Goal: Register for event/course

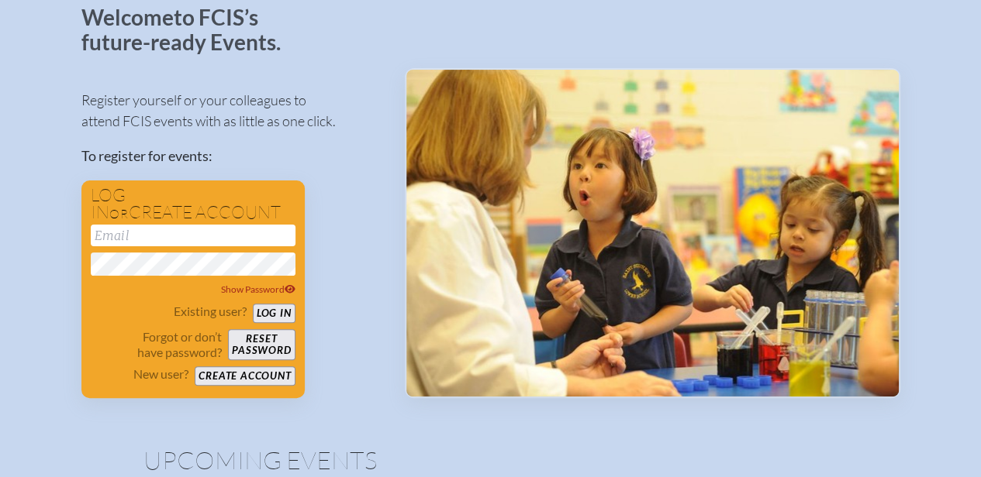
scroll to position [107, 7]
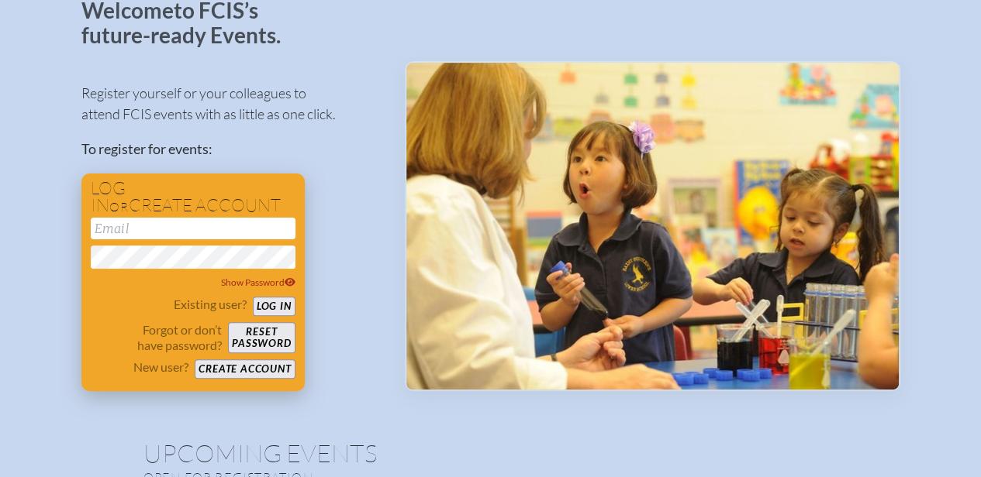
click at [274, 371] on button "Create account" at bounding box center [245, 369] width 100 height 19
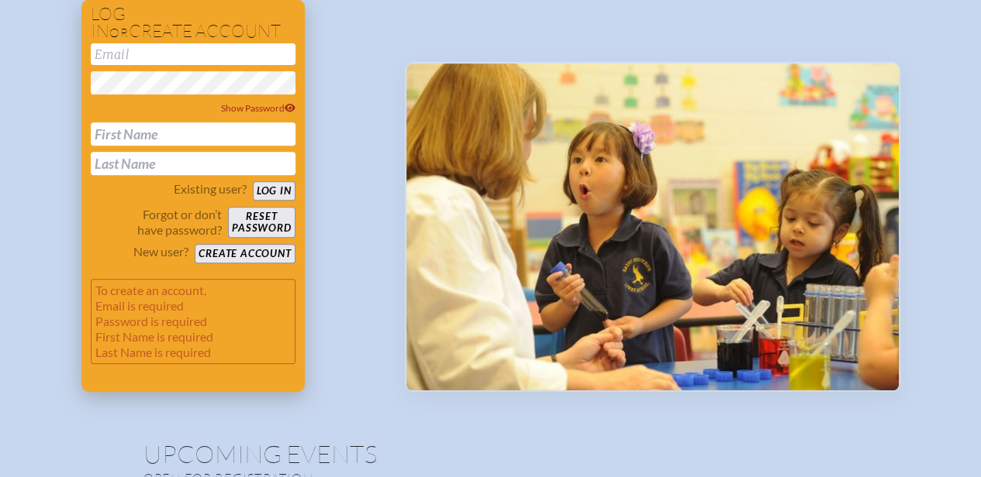
click at [194, 53] on input "email" at bounding box center [193, 54] width 205 height 22
type input "[EMAIL_ADDRESS][DOMAIN_NAME]"
type input "[PERSON_NAME]"
type input "cullen"
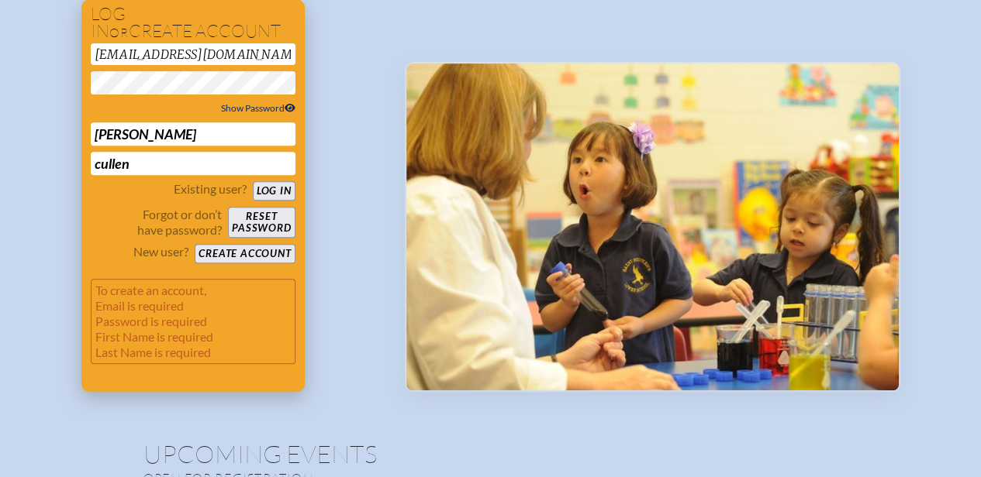
click at [221, 112] on span "Show Password" at bounding box center [258, 108] width 74 height 12
click at [220, 253] on button "Create account" at bounding box center [245, 253] width 100 height 19
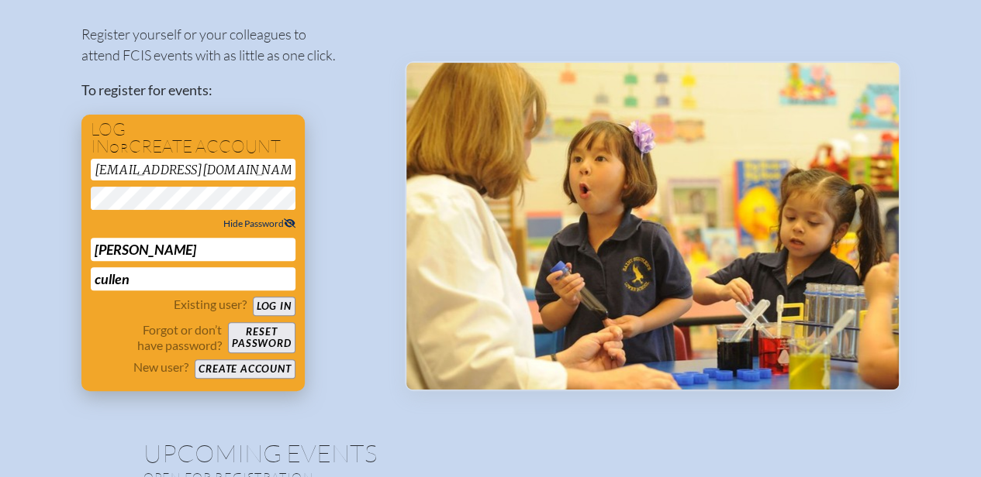
scroll to position [45, 7]
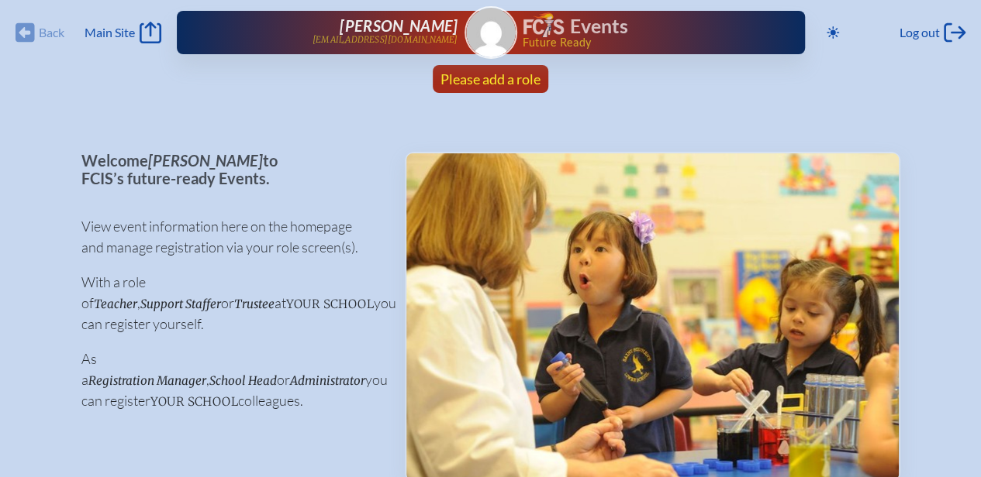
click at [515, 76] on span "Please add a role" at bounding box center [490, 79] width 100 height 17
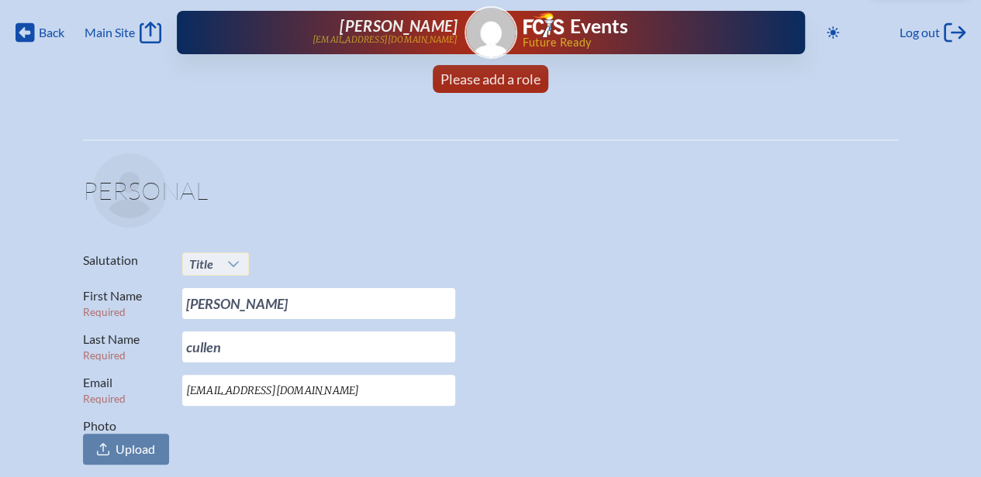
click at [238, 269] on icon at bounding box center [233, 264] width 12 height 12
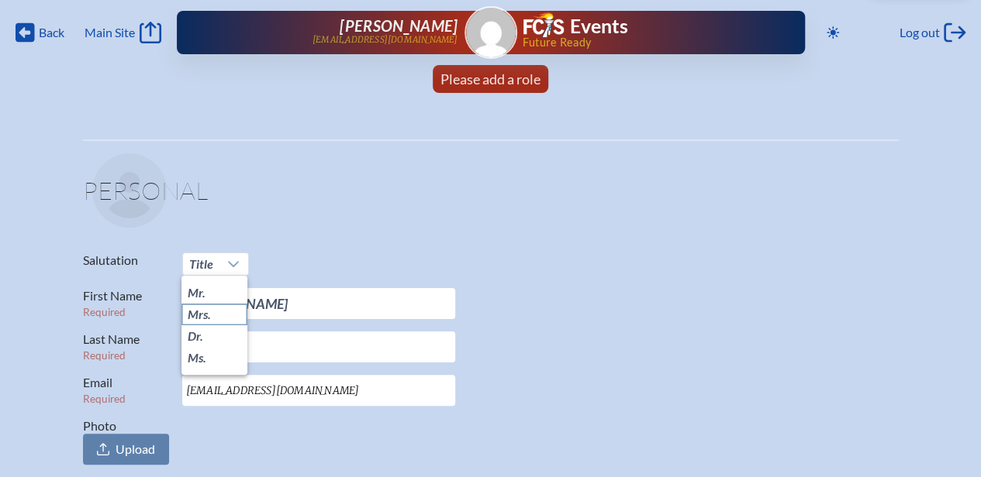
click at [210, 322] on span "Mrs." at bounding box center [199, 315] width 23 height 16
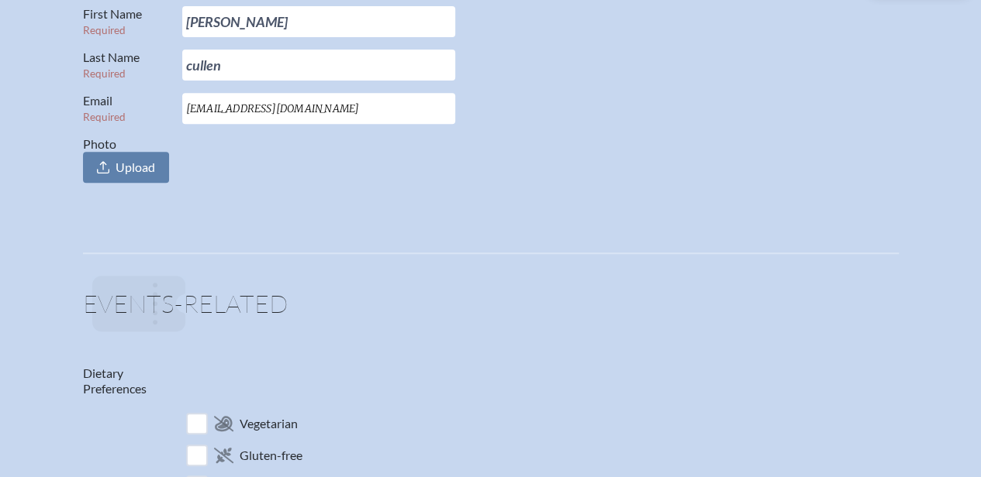
scroll to position [284, 12]
click at [243, 377] on div "Dietary Preferences Vegetarian Gluten-free Vegan Non-Dairy Nut-Free" at bounding box center [490, 463] width 815 height 199
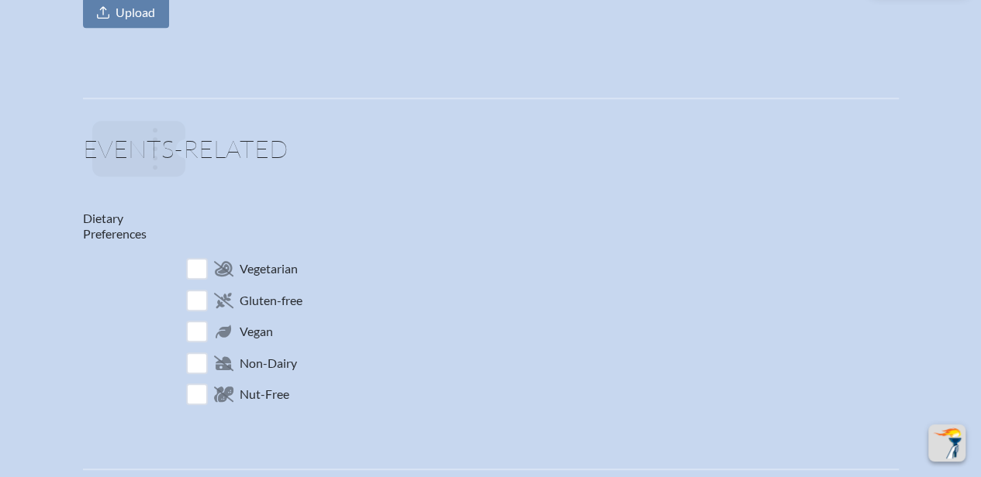
scroll to position [438, 12]
click at [183, 365] on input "checkbox" at bounding box center [196, 362] width 27 height 27
checkbox input "true"
click at [183, 270] on input "checkbox" at bounding box center [196, 268] width 27 height 27
checkbox input "true"
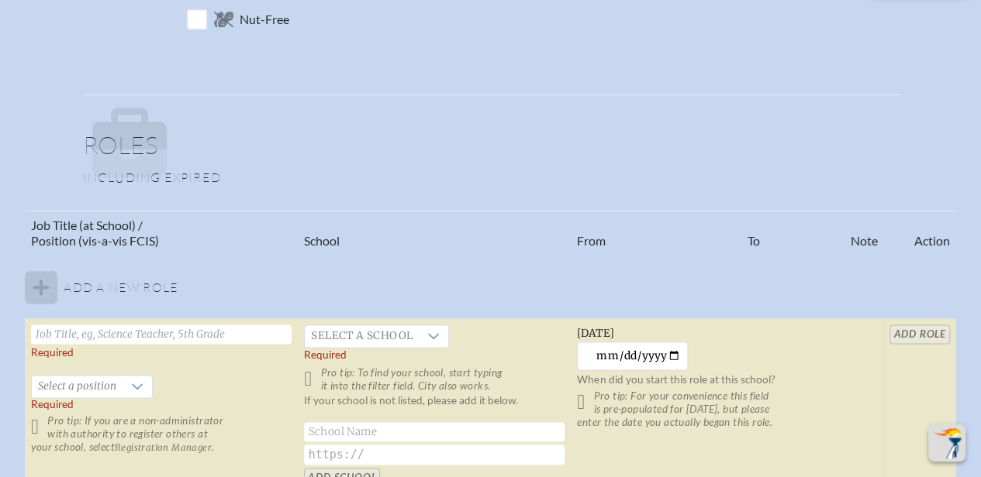
scroll to position [814, 12]
click at [238, 329] on input "text" at bounding box center [161, 332] width 260 height 19
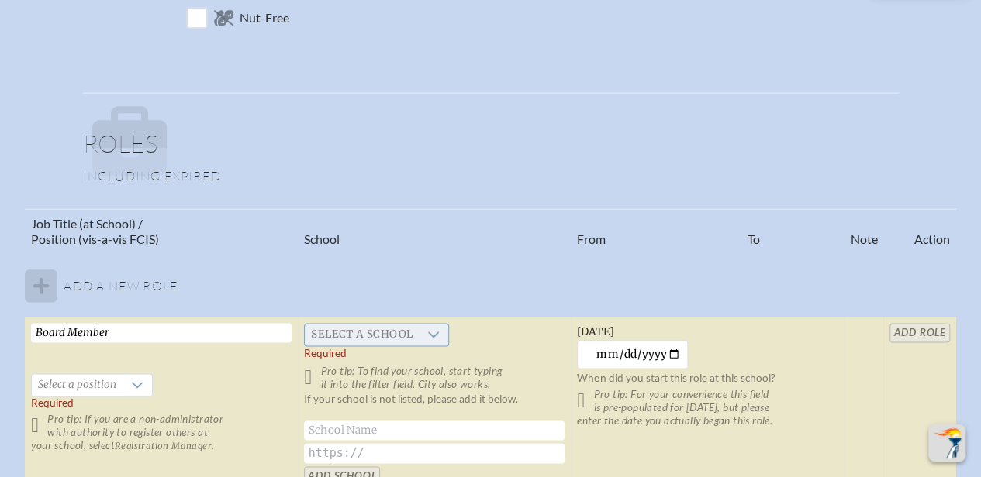
type input "Board Member"
click at [326, 333] on span "Select a school" at bounding box center [362, 335] width 114 height 22
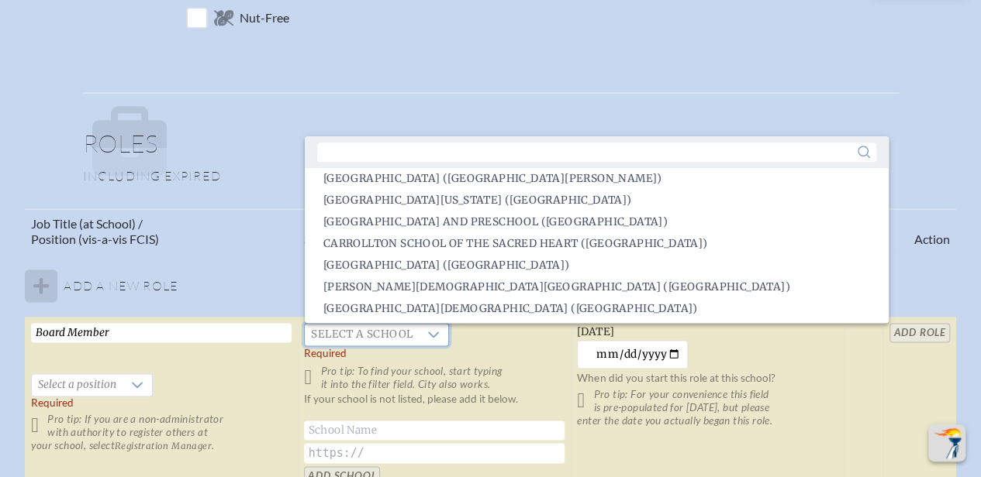
scroll to position [571, 0]
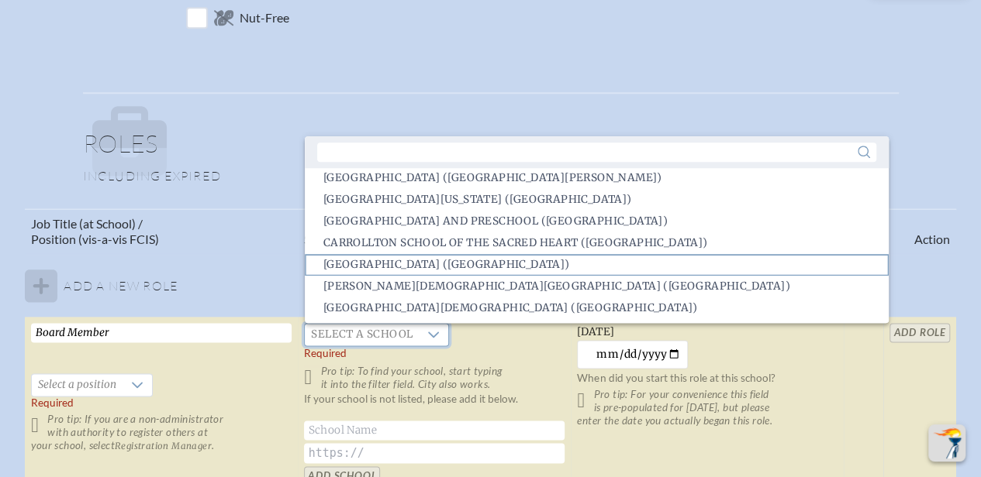
click at [366, 258] on span "Carrollwood Day School (Tampa)" at bounding box center [446, 265] width 246 height 16
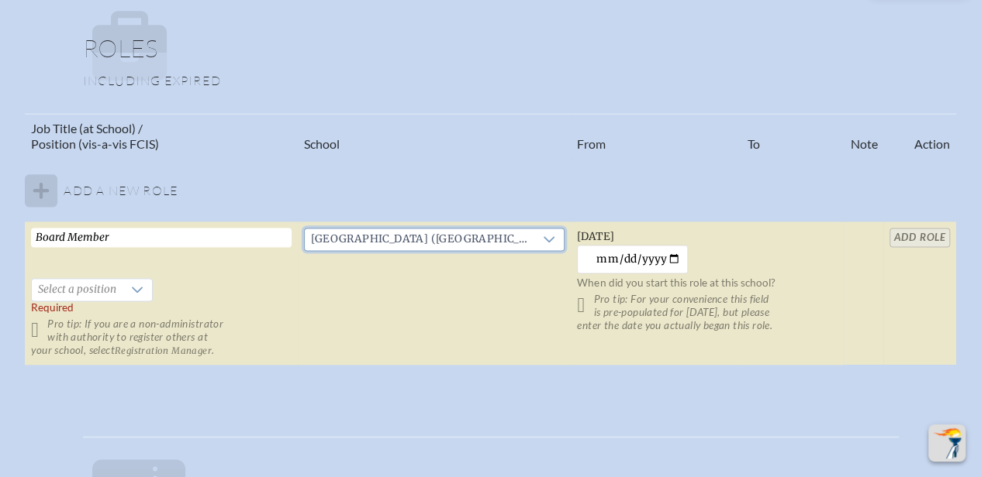
scroll to position [912, 12]
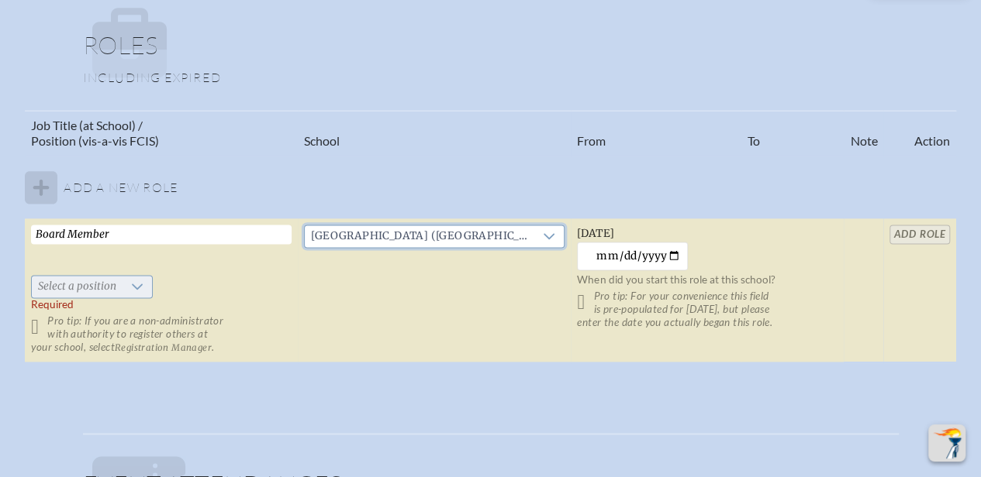
click at [66, 292] on span "Select a position" at bounding box center [77, 287] width 91 height 22
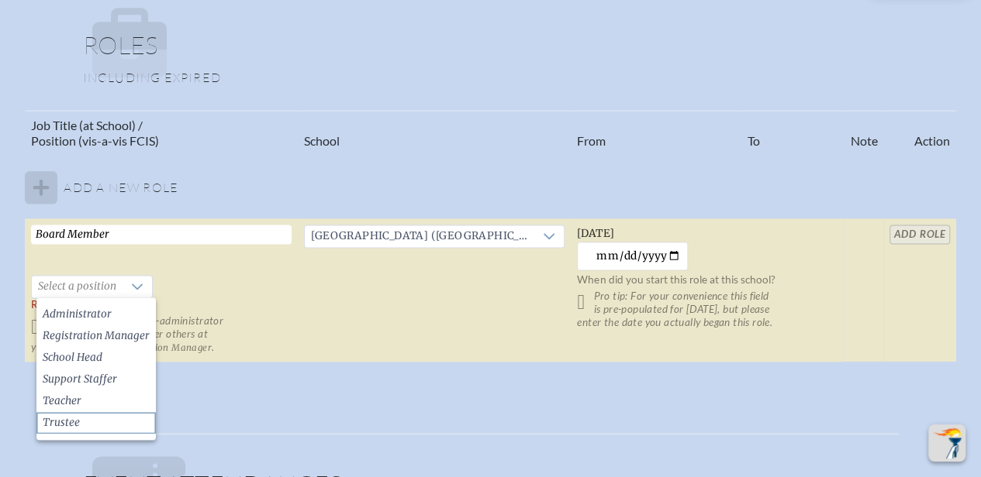
click at [51, 424] on span "Trustee" at bounding box center [61, 423] width 37 height 16
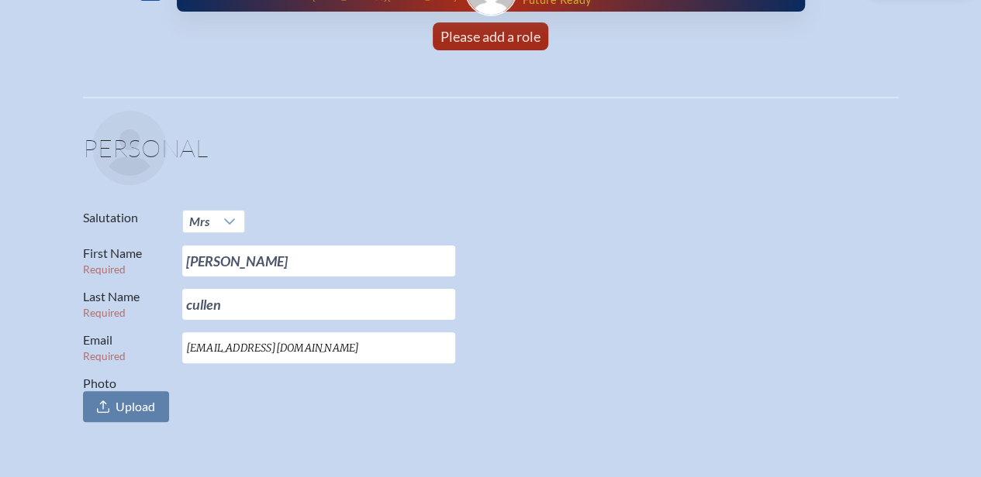
scroll to position [0, 12]
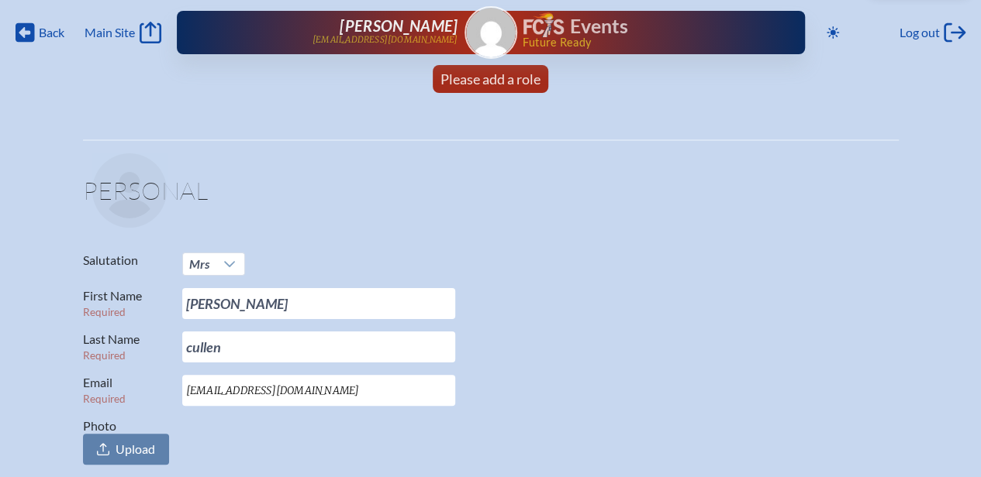
click at [526, 30] on img at bounding box center [543, 24] width 40 height 25
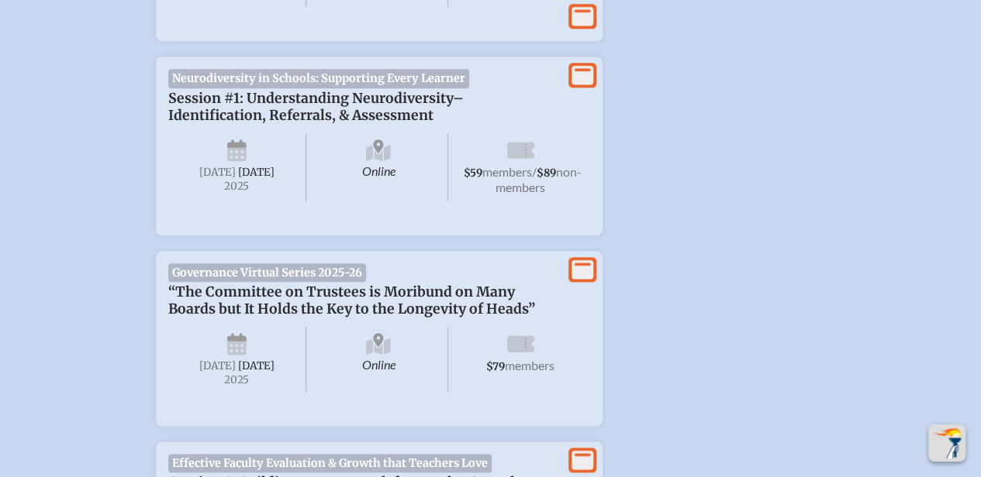
scroll to position [753, 12]
click at [571, 278] on icon at bounding box center [582, 268] width 22 height 19
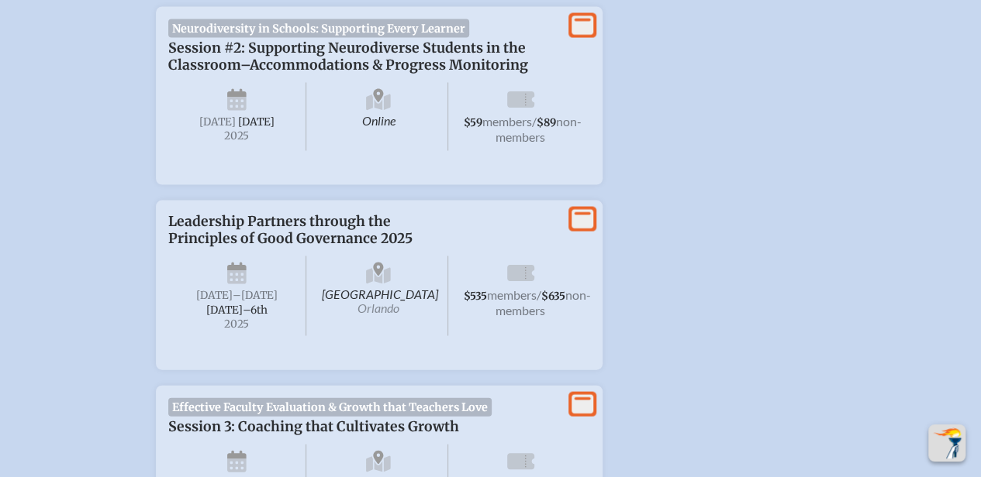
scroll to position [1484, 12]
click at [574, 229] on icon at bounding box center [582, 218] width 22 height 19
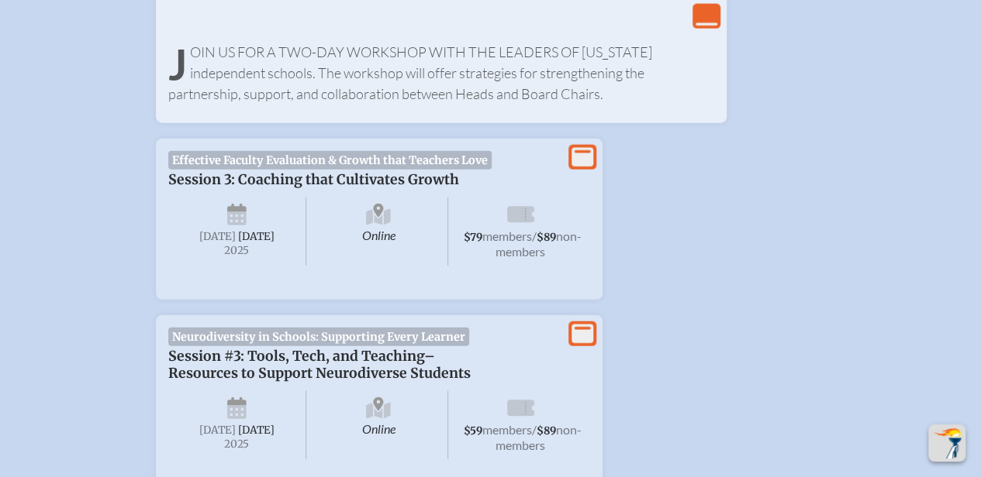
scroll to position [1842, 12]
click at [561, 247] on div "Effective Faculty Evaluation & Growth that Teachers Love Session 3: Coaching th…" at bounding box center [379, 218] width 422 height 136
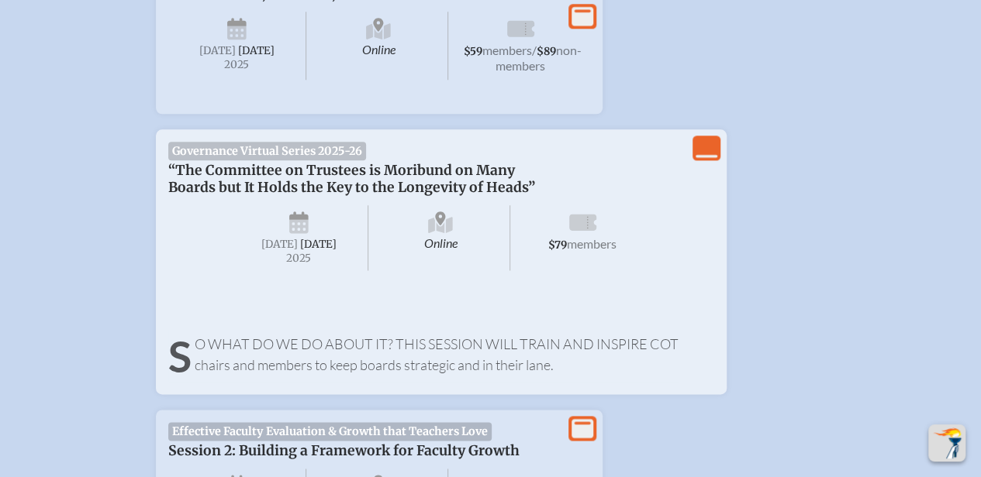
scroll to position [877, 12]
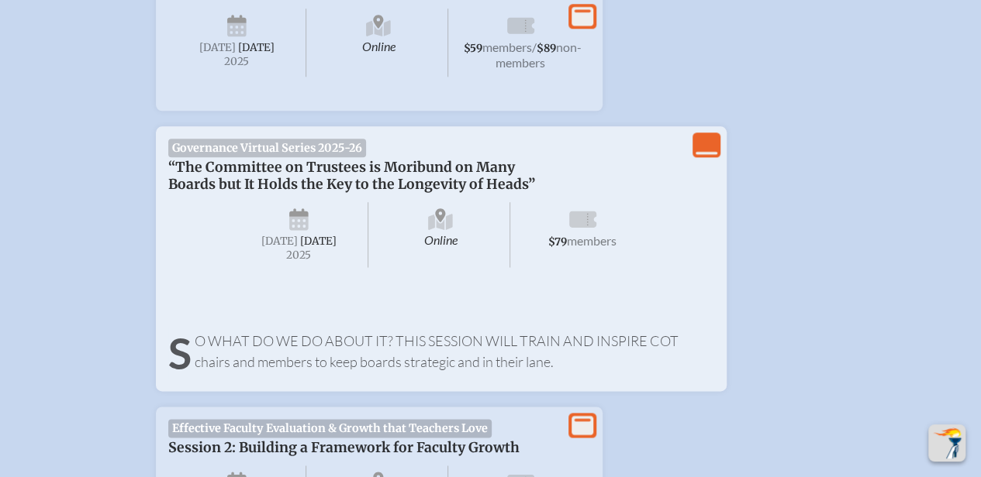
click at [569, 227] on icon at bounding box center [582, 219] width 27 height 16
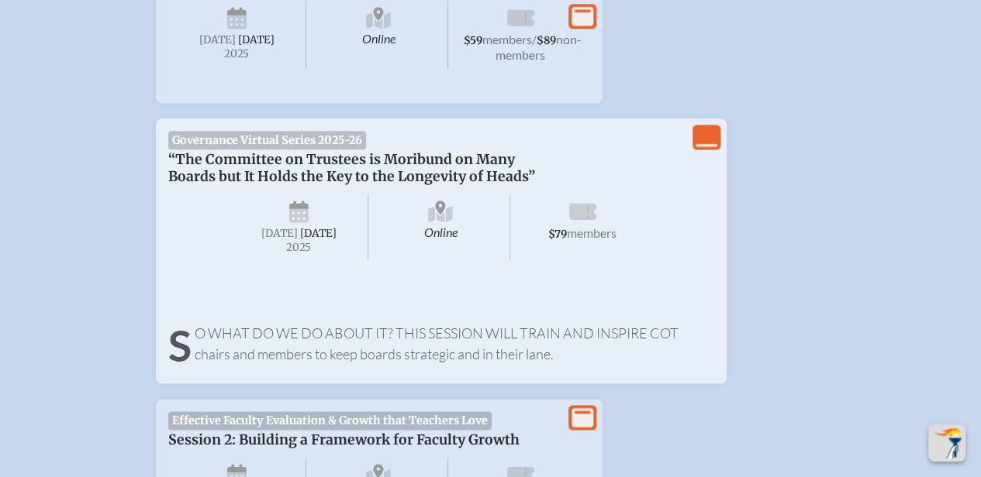
scroll to position [885, 12]
click at [569, 225] on icon at bounding box center [582, 212] width 27 height 25
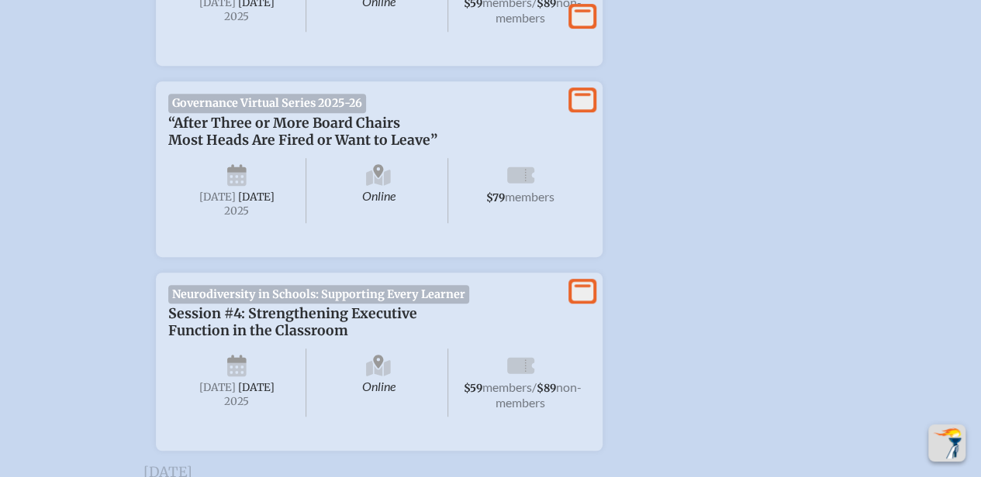
scroll to position [3276, 12]
